Goal: Use online tool/utility: Utilize a website feature to perform a specific function

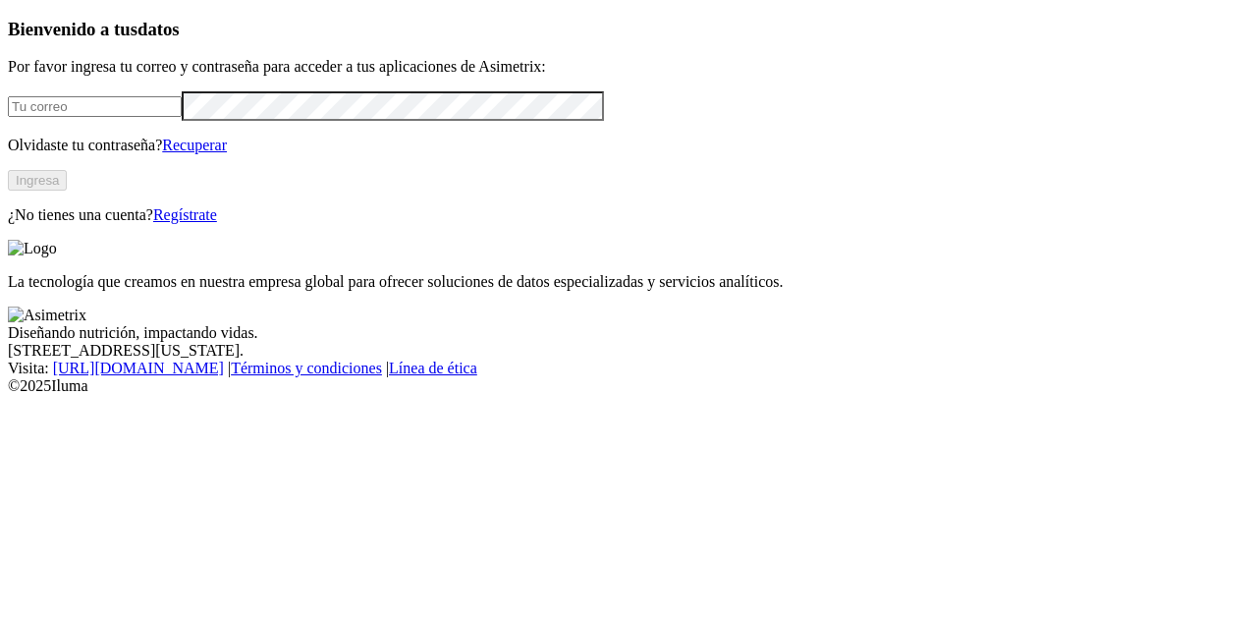
type input "[PERSON_NAME][EMAIL_ADDRESS][PERSON_NAME][DOMAIN_NAME]"
click at [67, 190] on button "Ingresa" at bounding box center [37, 180] width 59 height 21
